Goal: Task Accomplishment & Management: Manage account settings

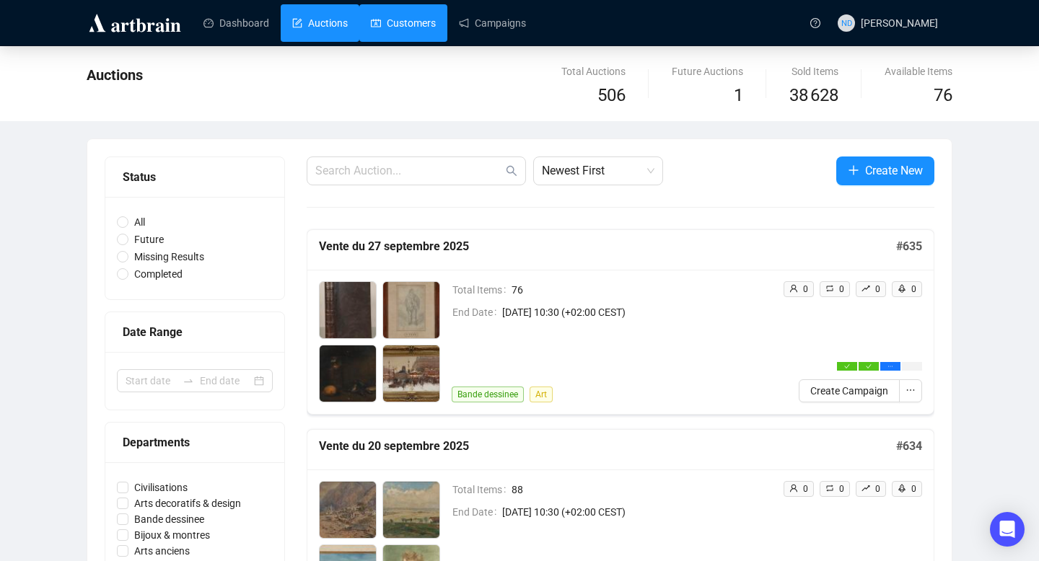
click at [416, 34] on link "Customers" at bounding box center [403, 23] width 65 height 38
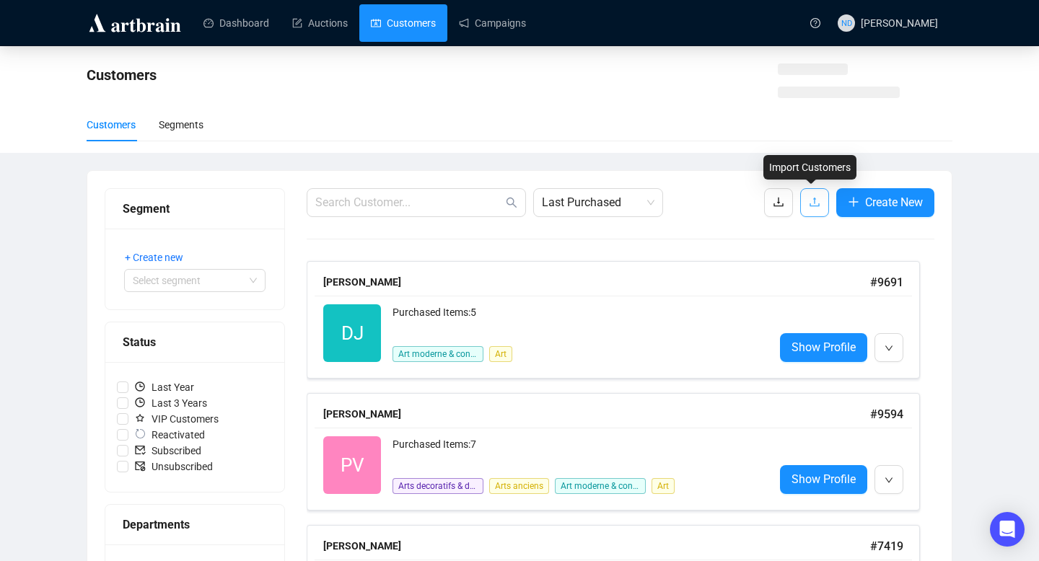
click at [809, 205] on icon "upload" at bounding box center [815, 202] width 12 height 12
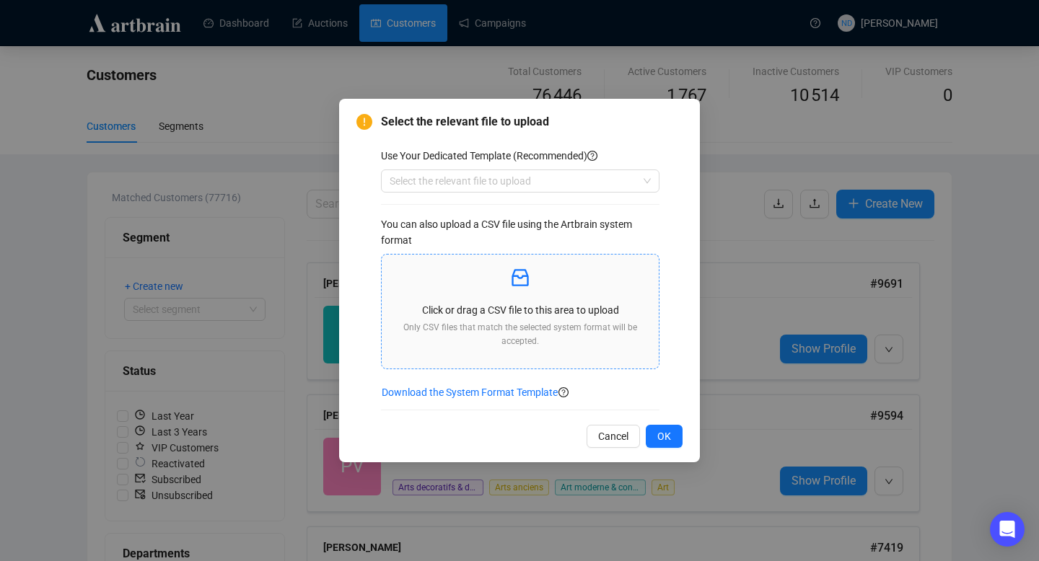
click at [507, 299] on div "Click or drag a CSV file to this area to upload Only CSV files that match the s…" at bounding box center [520, 311] width 254 height 91
click at [652, 437] on button "OK" at bounding box center [664, 436] width 37 height 23
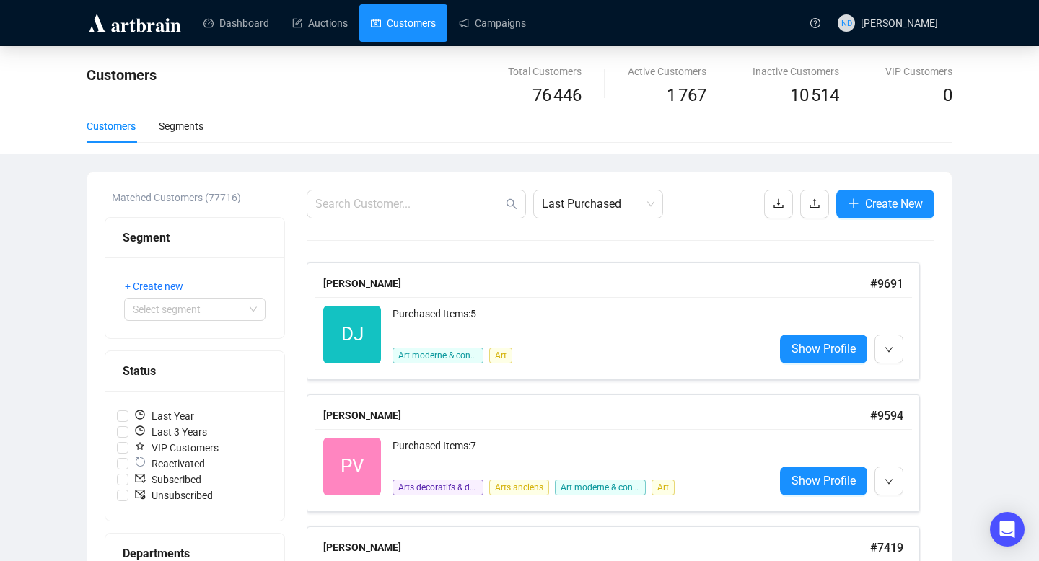
click at [273, 71] on div "Customers" at bounding box center [347, 87] width 521 height 46
click at [258, 22] on link "Dashboard" at bounding box center [236, 23] width 66 height 38
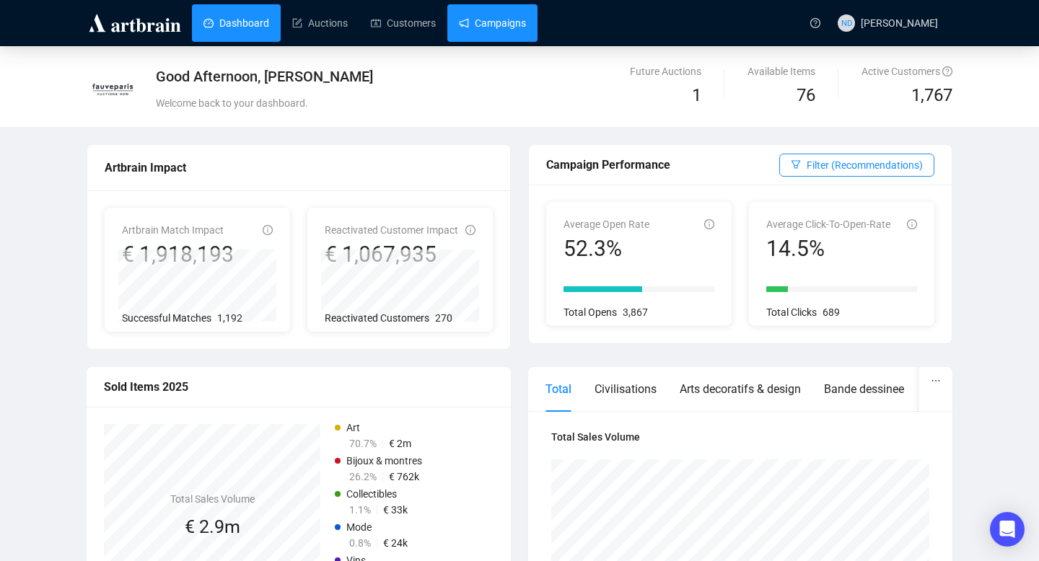
click at [496, 12] on link "Campaigns" at bounding box center [492, 23] width 67 height 38
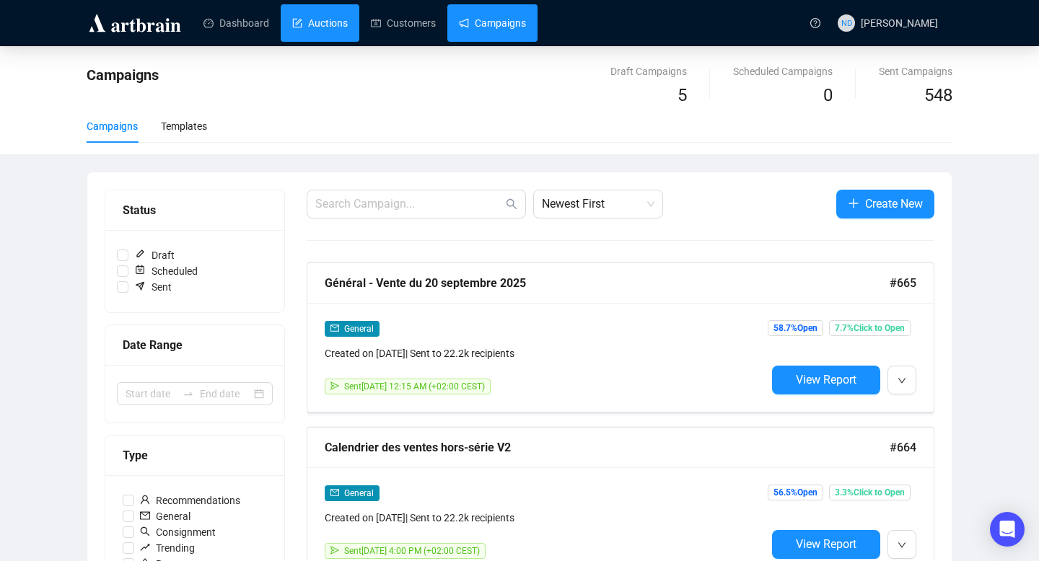
click at [322, 15] on link "Auctions" at bounding box center [320, 23] width 56 height 38
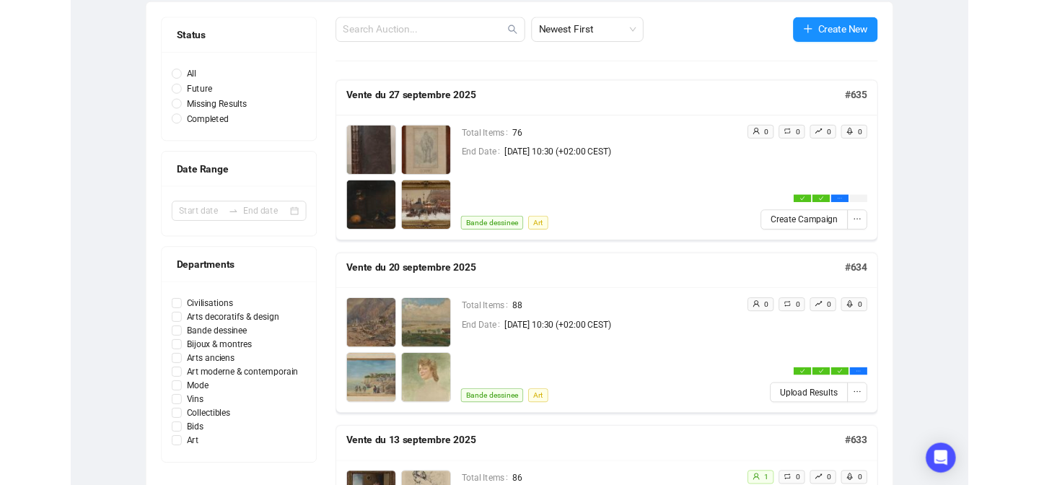
scroll to position [146, 0]
